Goal: Complete application form

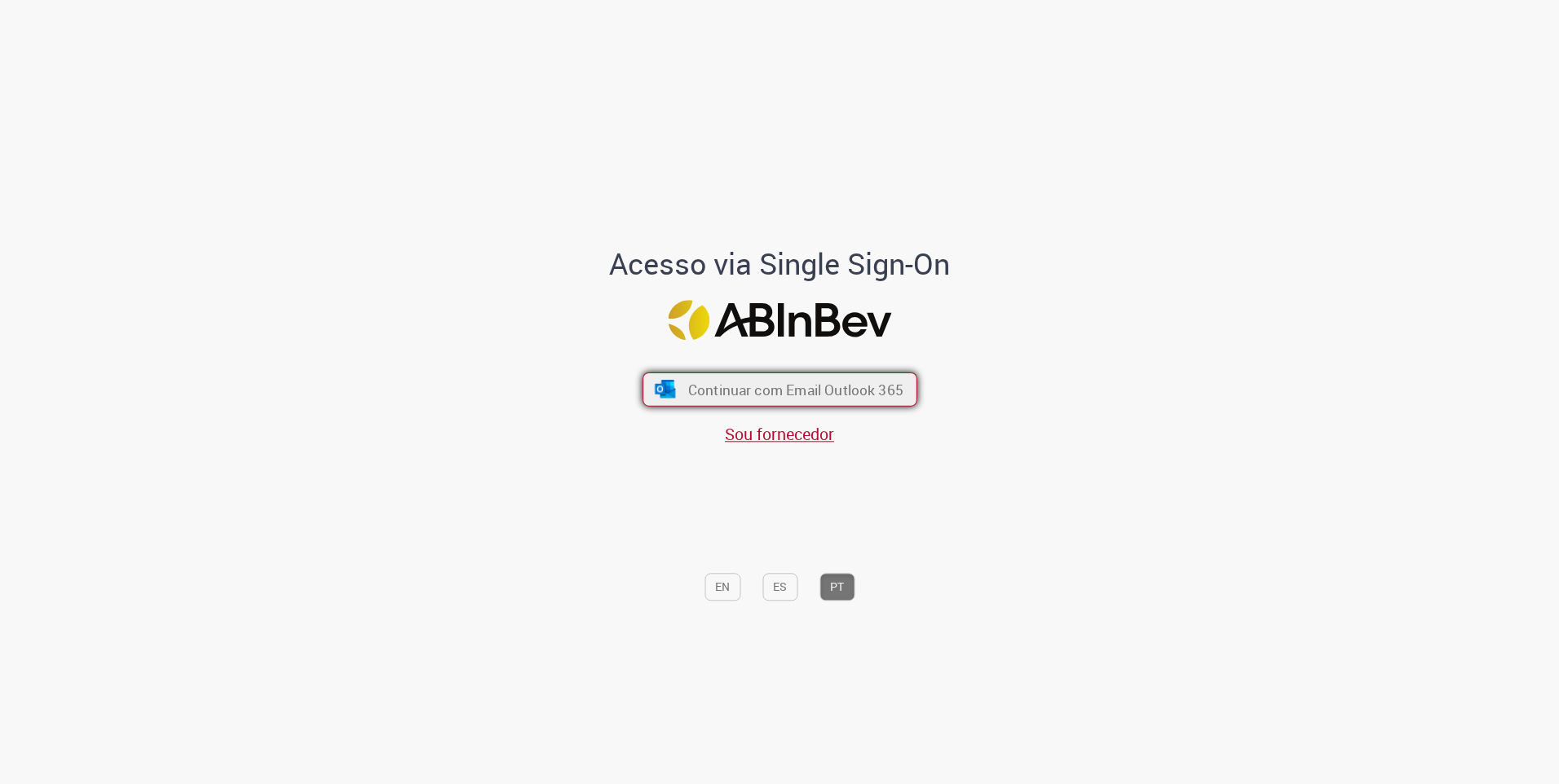
click at [756, 387] on span "Continuar com Email Outlook 365" at bounding box center [795, 388] width 215 height 19
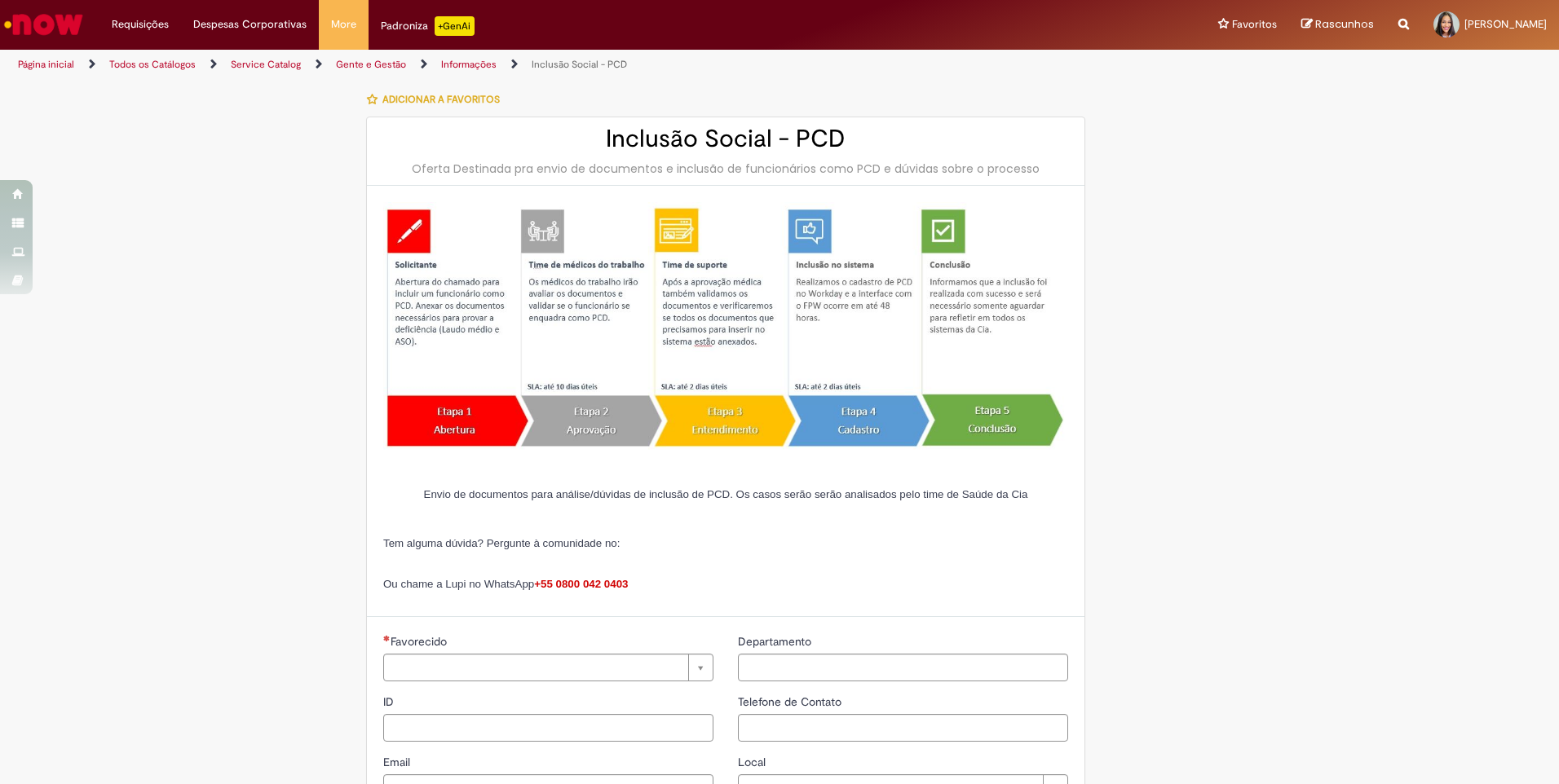
type input "**********"
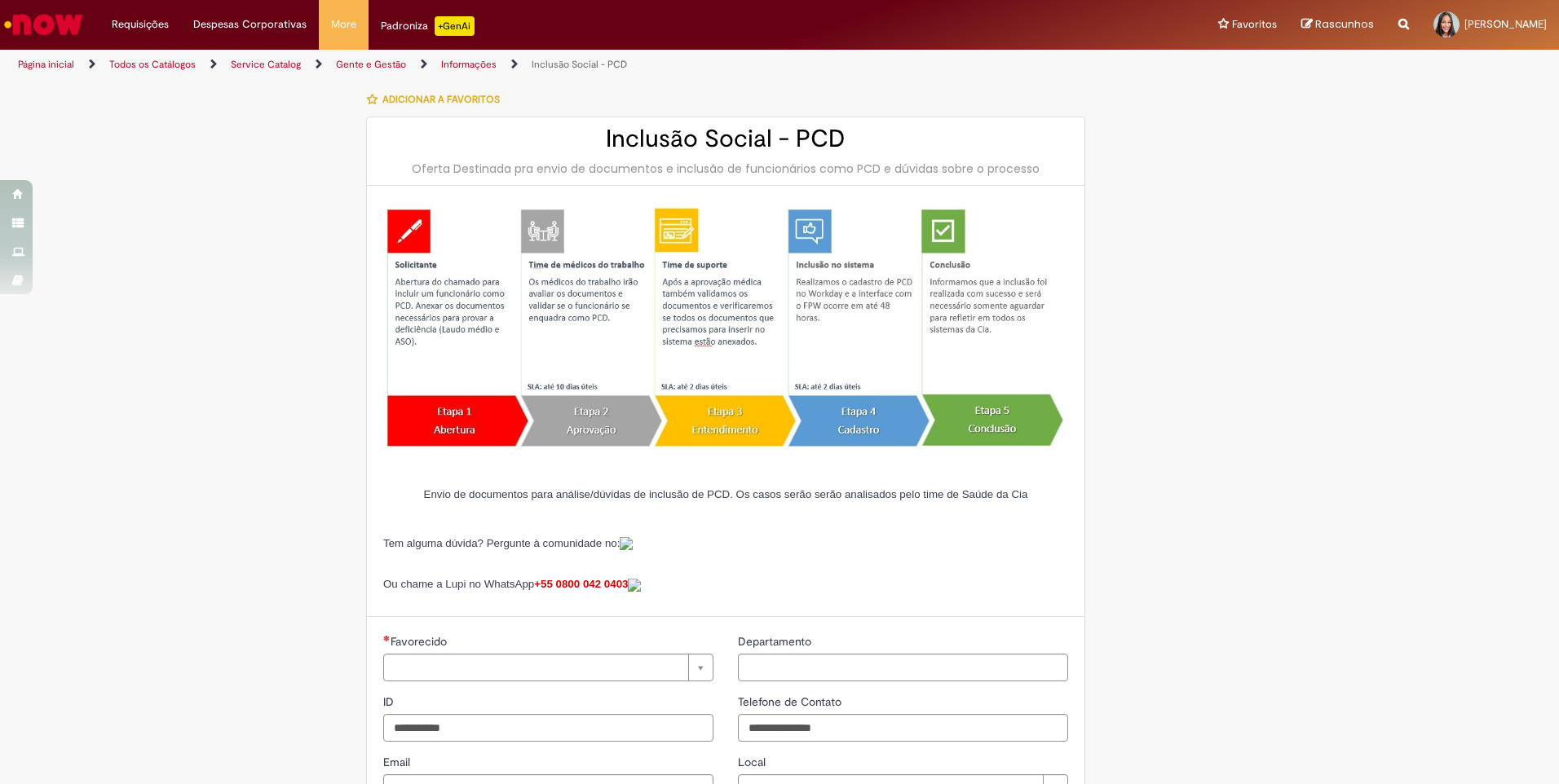
type input "**********"
